Goal: Information Seeking & Learning: Learn about a topic

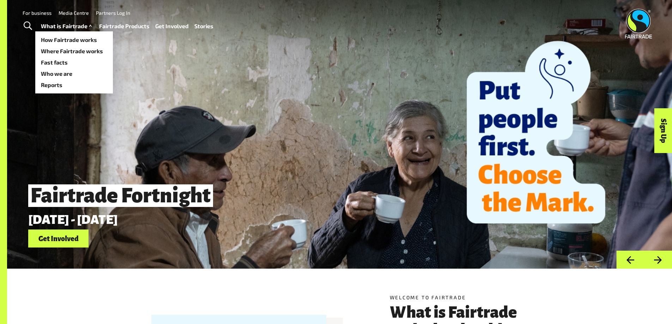
click at [58, 25] on link "What is Fairtrade" at bounding box center [67, 26] width 53 height 10
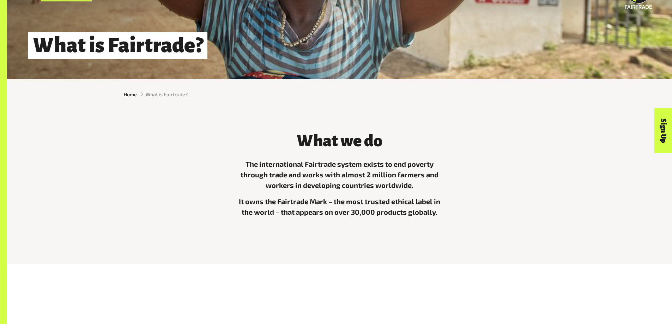
scroll to position [212, 0]
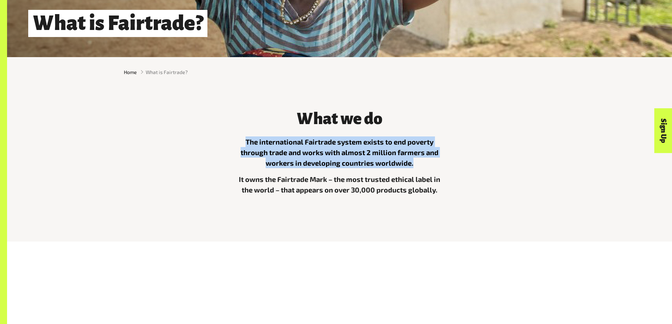
drag, startPoint x: 247, startPoint y: 144, endPoint x: 416, endPoint y: 168, distance: 171.3
click at [416, 168] on p "The international Fairtrade system exists to end poverty through trade and work…" at bounding box center [340, 152] width 212 height 32
copy p "The international Fairtrade system exists to end poverty through trade and work…"
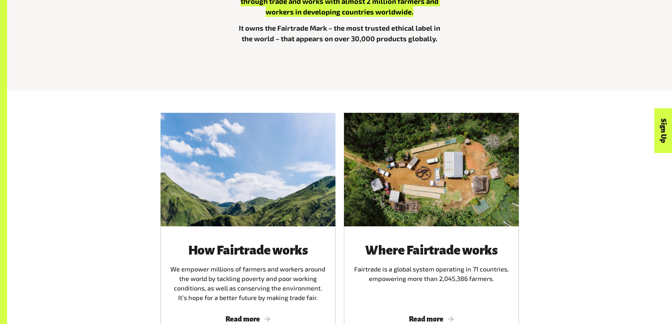
scroll to position [494, 0]
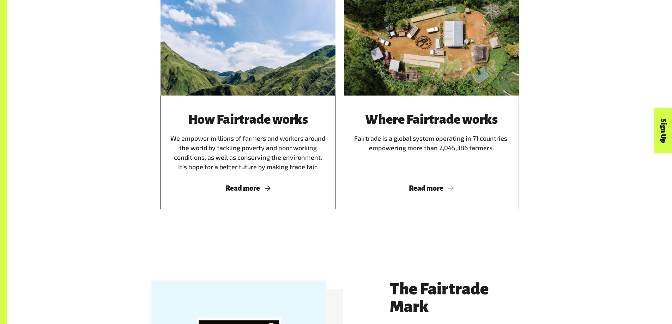
click at [244, 198] on div "How Fairtrade works We empower millions of farmers and workers around the world…" at bounding box center [247, 153] width 175 height 114
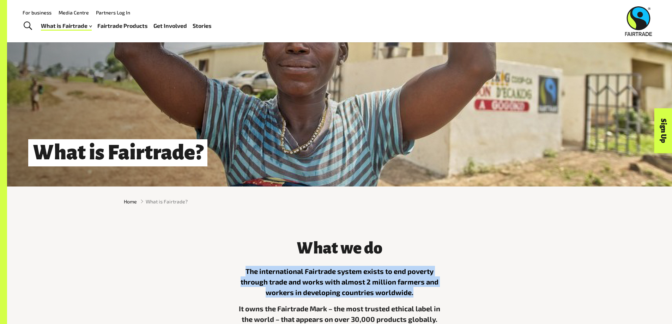
scroll to position [0, 0]
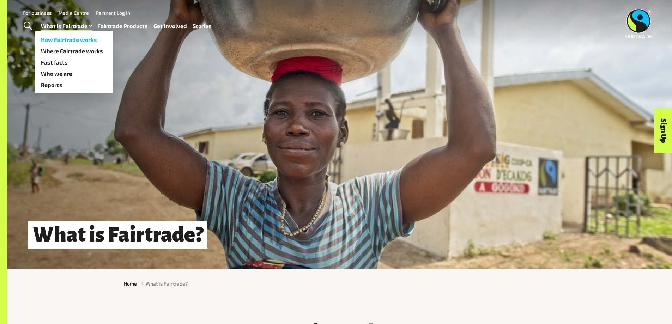
click at [67, 42] on link "How Fairtrade works" at bounding box center [74, 39] width 78 height 11
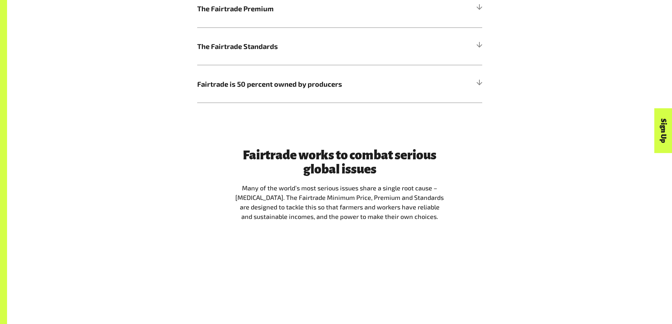
scroll to position [599, 0]
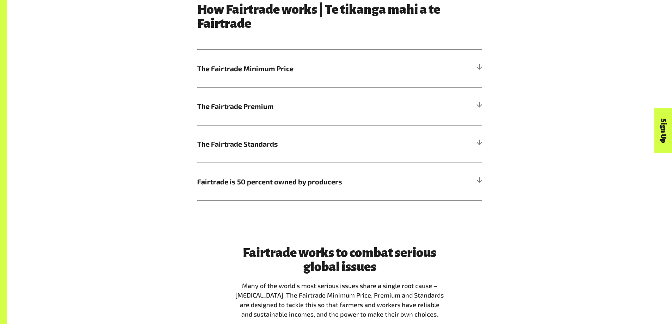
scroll to position [458, 0]
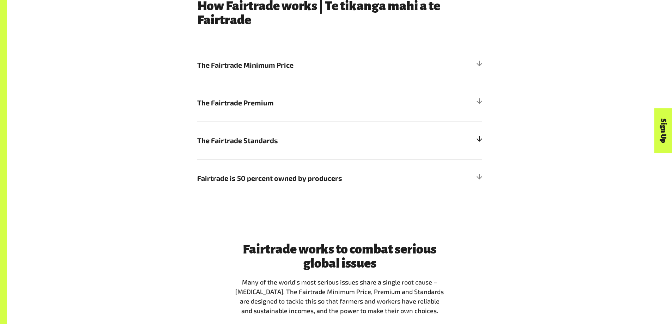
click at [286, 145] on span "The Fairtrade Standards" at bounding box center [304, 140] width 214 height 11
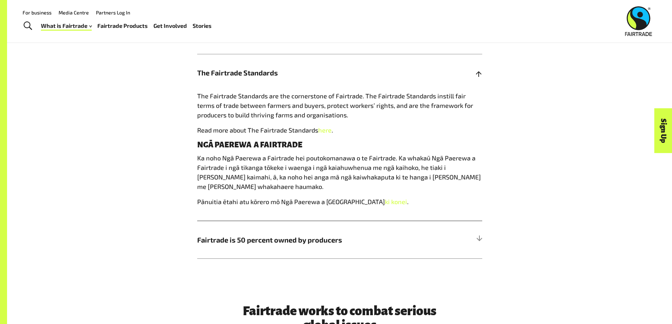
scroll to position [494, 0]
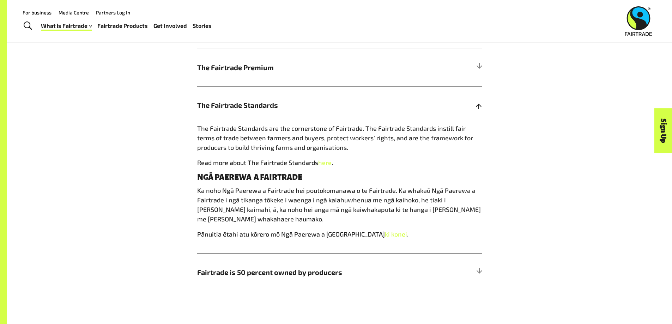
click at [280, 103] on span "The Fairtrade Standards" at bounding box center [304, 105] width 214 height 11
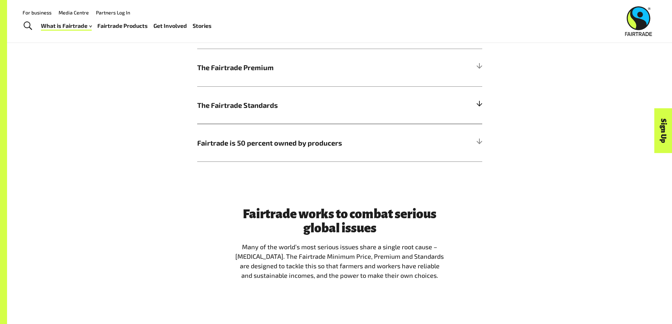
scroll to position [423, 0]
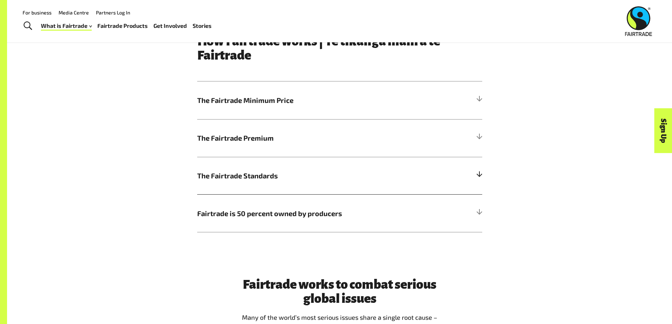
click at [280, 103] on span "The Fairtrade Minimum Price" at bounding box center [304, 100] width 214 height 11
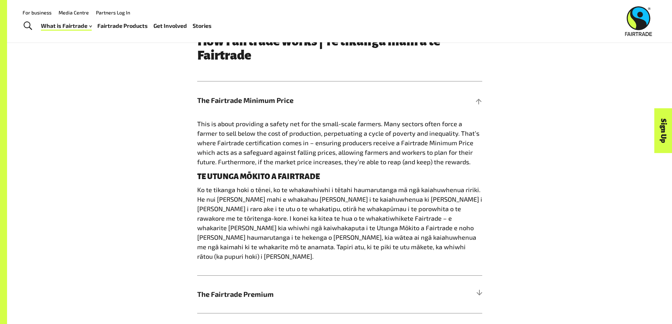
click at [280, 103] on span "The Fairtrade Minimum Price" at bounding box center [304, 100] width 214 height 11
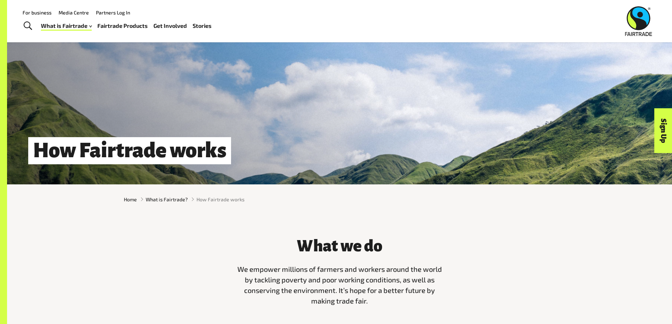
scroll to position [71, 0]
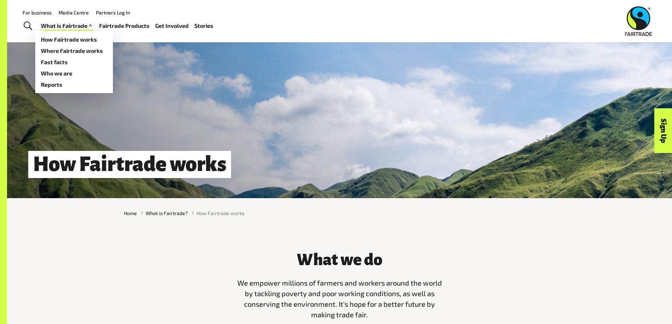
click at [82, 24] on link "What is Fairtrade" at bounding box center [67, 26] width 53 height 10
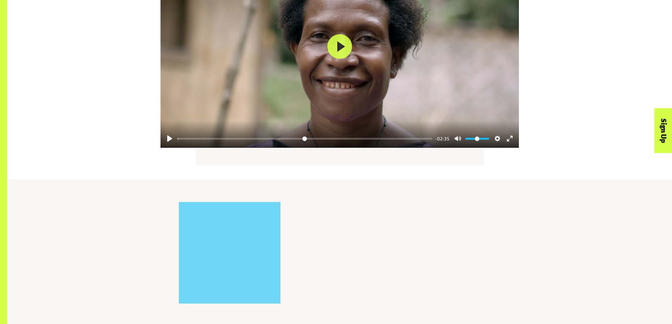
scroll to position [1234, 0]
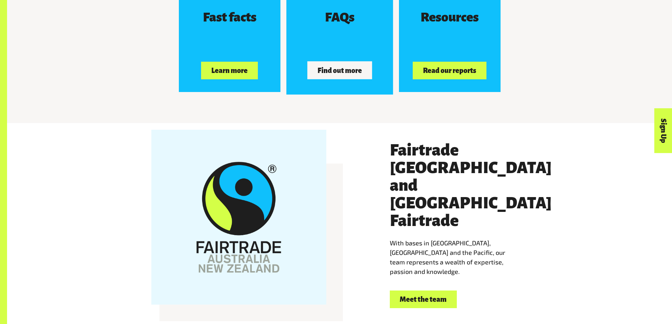
click at [357, 69] on button "Find out more" at bounding box center [339, 71] width 65 height 18
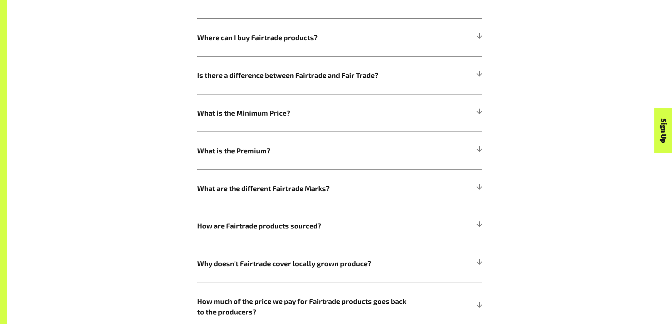
scroll to position [423, 0]
click at [297, 87] on h5 "Is there a difference between Fairtrade and Fair Trade?" at bounding box center [339, 75] width 285 height 38
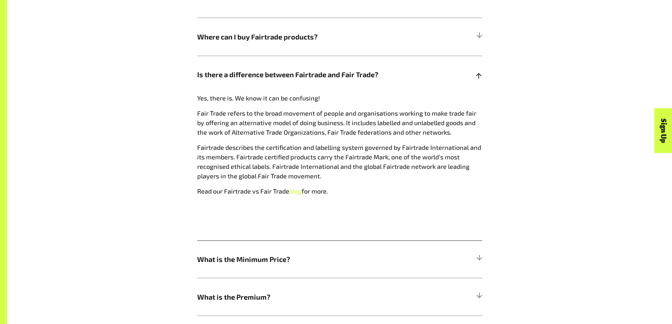
click at [296, 92] on h5 "Is there a difference between Fairtrade and Fair Trade?" at bounding box center [339, 75] width 285 height 38
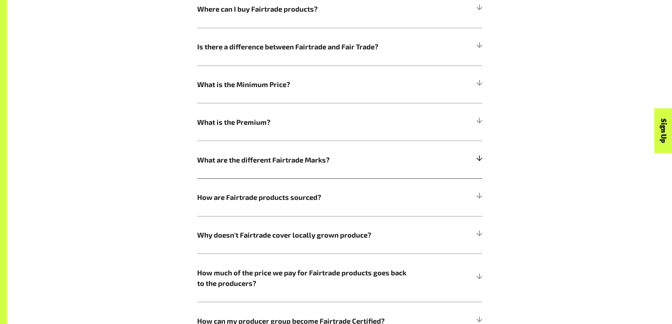
scroll to position [529, 0]
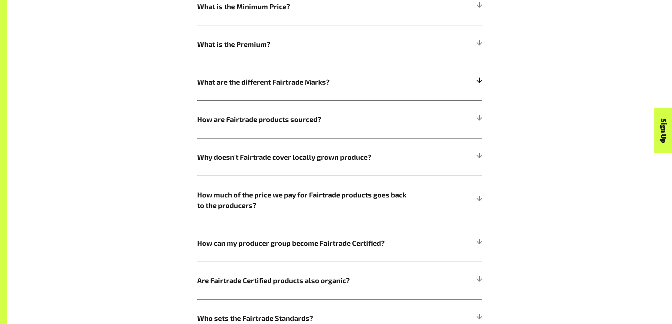
click at [277, 90] on h5 "What are the different Fairtrade Marks?" at bounding box center [339, 82] width 285 height 38
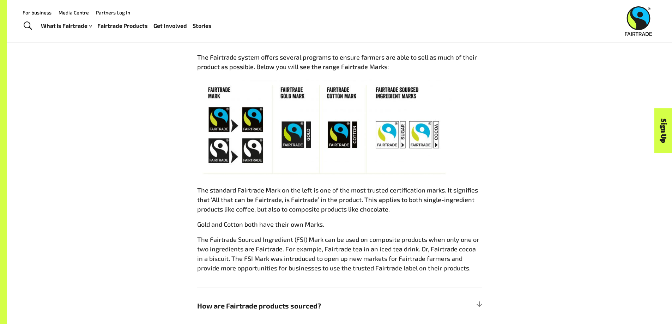
scroll to position [564, 0]
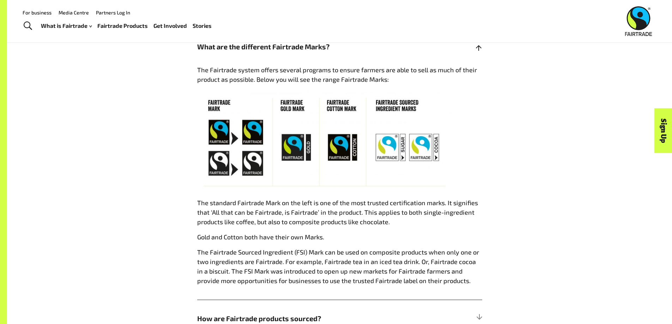
click at [276, 55] on h5 "What are the different Fairtrade Marks?" at bounding box center [339, 47] width 285 height 38
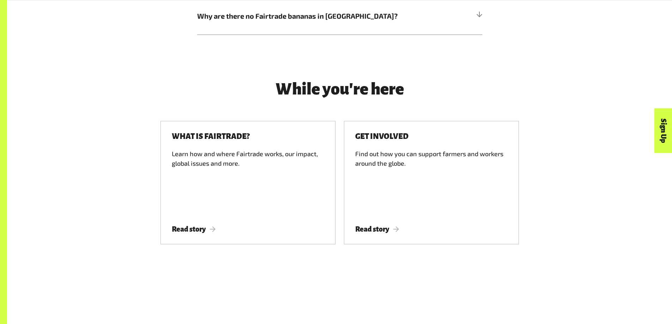
scroll to position [917, 0]
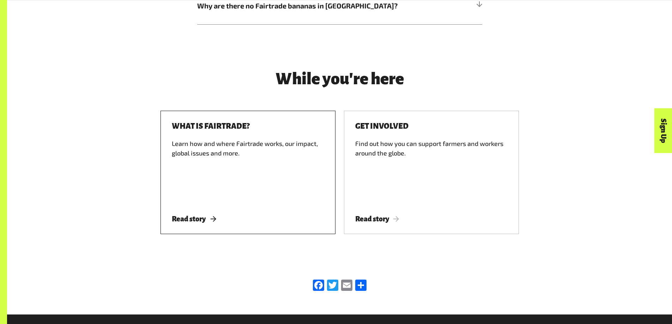
click at [230, 158] on div "Learn how and where Fairtrade works, our impact, global issues and more." at bounding box center [248, 170] width 152 height 63
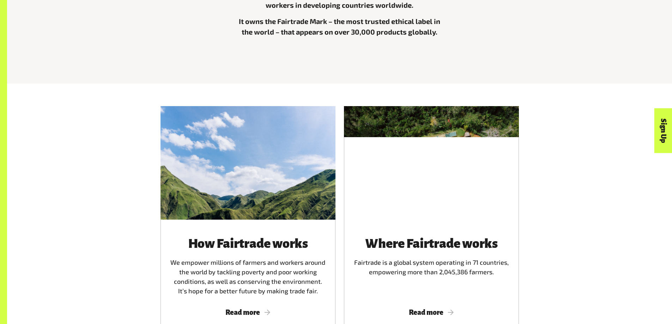
scroll to position [423, 0]
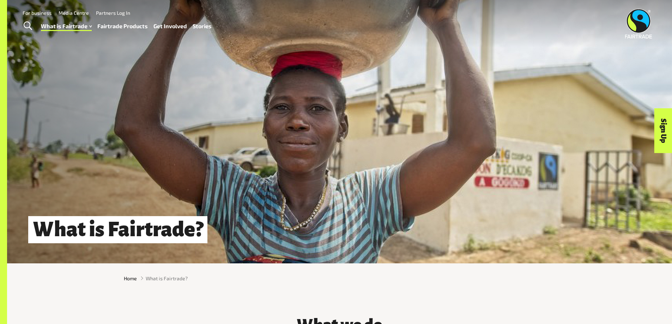
scroll to position [282, 0]
